Goal: Task Accomplishment & Management: Complete application form

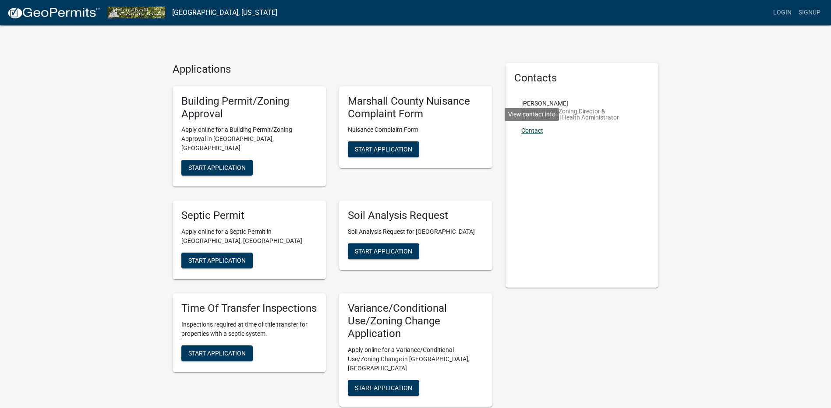
click at [534, 129] on link "Contact" at bounding box center [532, 130] width 22 height 7
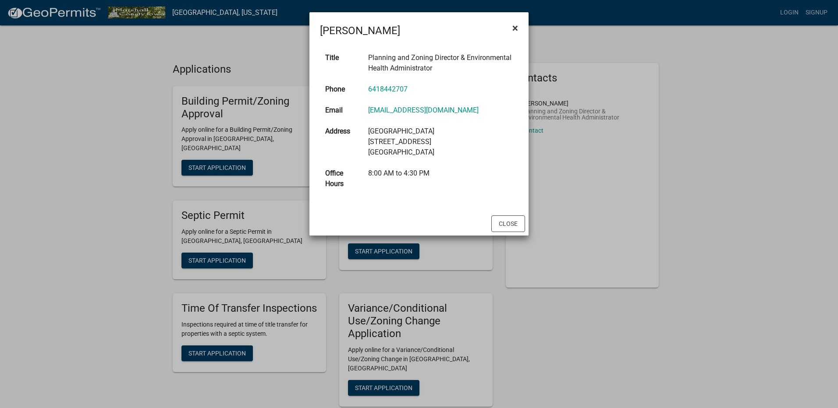
click at [516, 25] on span "×" at bounding box center [515, 28] width 6 height 12
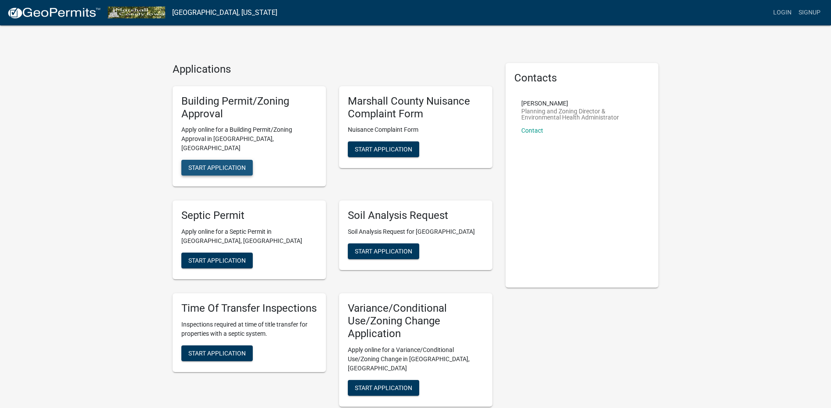
click at [241, 164] on span "Start Application" at bounding box center [216, 167] width 57 height 7
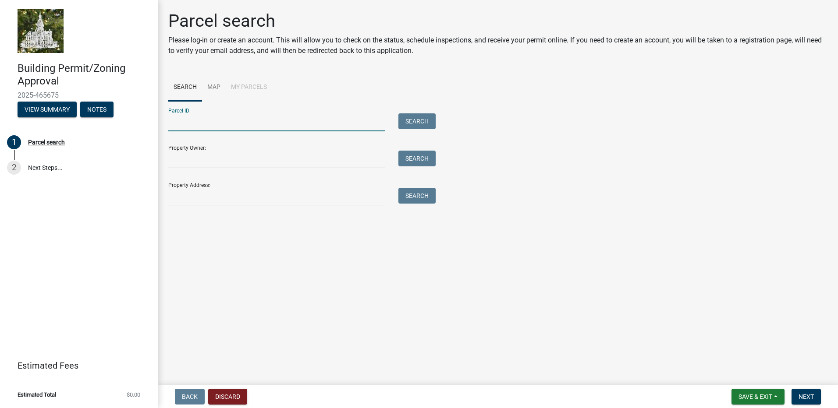
click at [200, 118] on input "Parcel ID:" at bounding box center [276, 122] width 217 height 18
paste input "831809300013"
type input "831809300013"
click at [253, 160] on input "Property Owner:" at bounding box center [276, 160] width 217 height 18
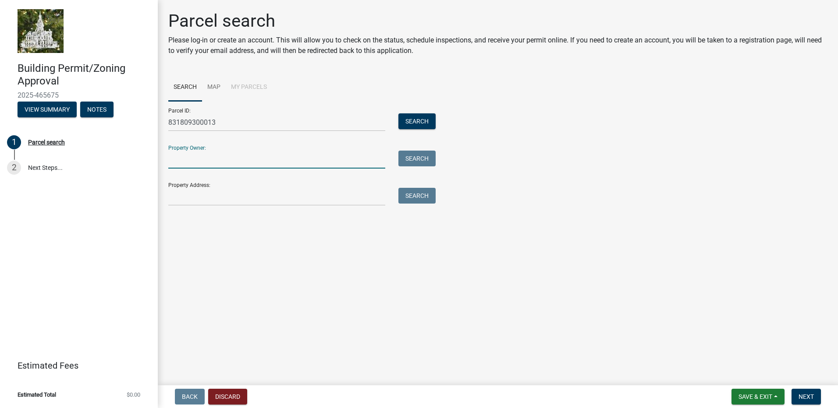
type input "[PERSON_NAME] and [PERSON_NAME]"
type input "[STREET_ADDRESS][PERSON_NAME]"
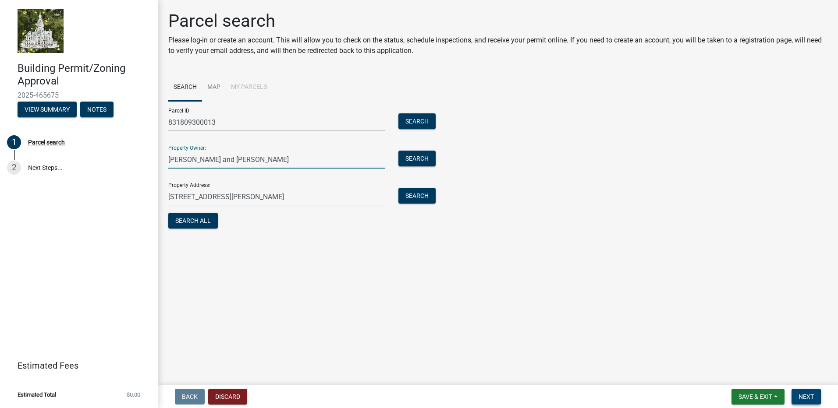
click at [811, 395] on span "Next" at bounding box center [805, 396] width 15 height 7
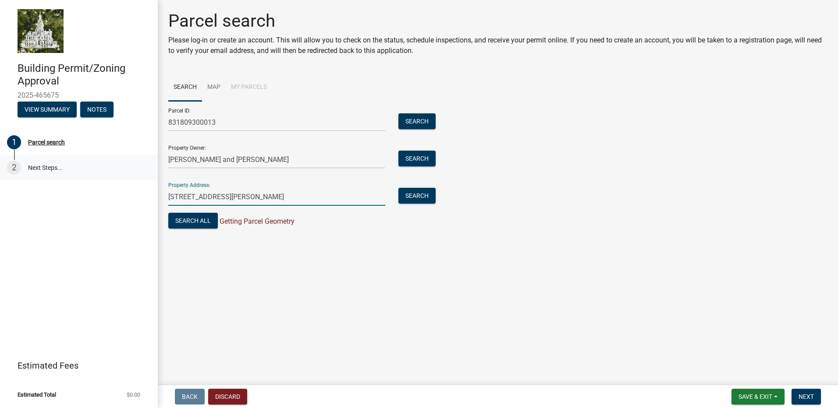
drag, startPoint x: 248, startPoint y: 197, endPoint x: 142, endPoint y: 179, distance: 107.5
click at [142, 180] on div "Building Permit/Zoning Approval 2025-465675 View Summary Notes 1 Parcel search …" at bounding box center [419, 204] width 838 height 408
click at [808, 395] on span "Next" at bounding box center [805, 396] width 15 height 7
click at [211, 85] on link "Map" at bounding box center [214, 88] width 24 height 28
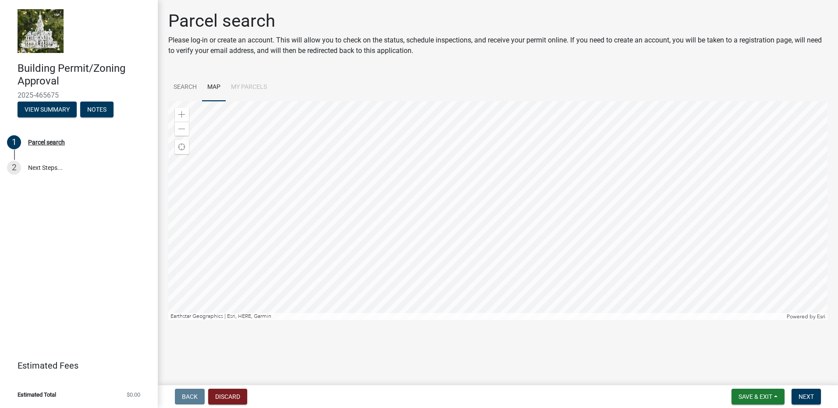
click at [244, 86] on li "My Parcels" at bounding box center [249, 88] width 46 height 28
click at [183, 87] on link "Search" at bounding box center [185, 88] width 34 height 28
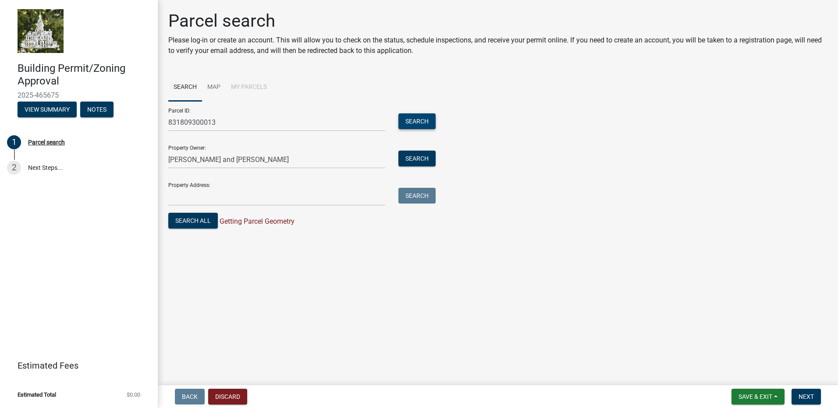
click at [415, 121] on button "Search" at bounding box center [416, 121] width 37 height 16
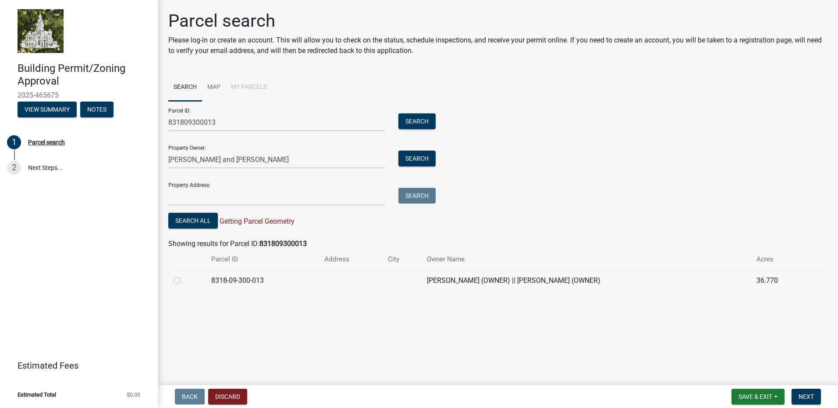
click at [184, 276] on label at bounding box center [184, 276] width 0 height 0
click at [184, 281] on input "radio" at bounding box center [187, 279] width 6 height 6
radio input "true"
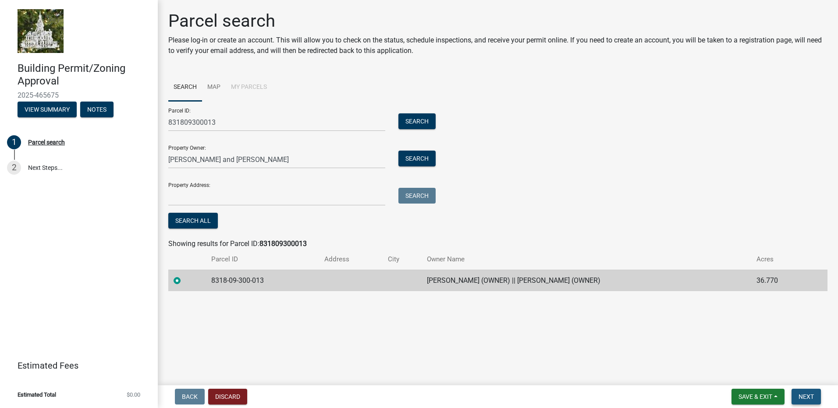
click at [801, 397] on span "Next" at bounding box center [805, 396] width 15 height 7
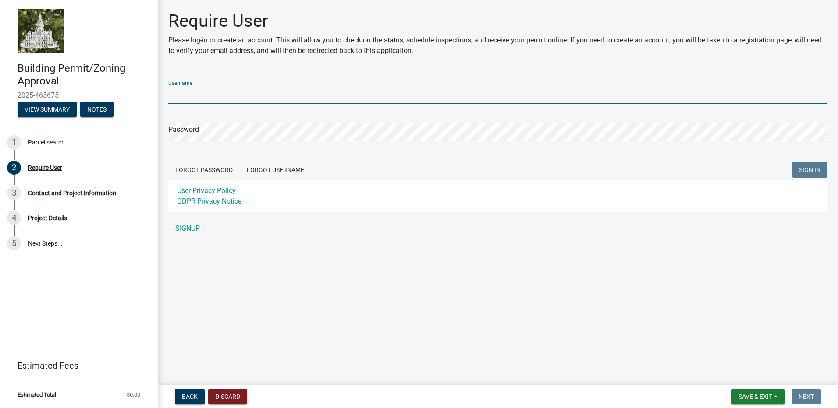
click at [205, 94] on input "Username" at bounding box center [497, 95] width 659 height 18
